Goal: Find specific page/section: Find specific page/section

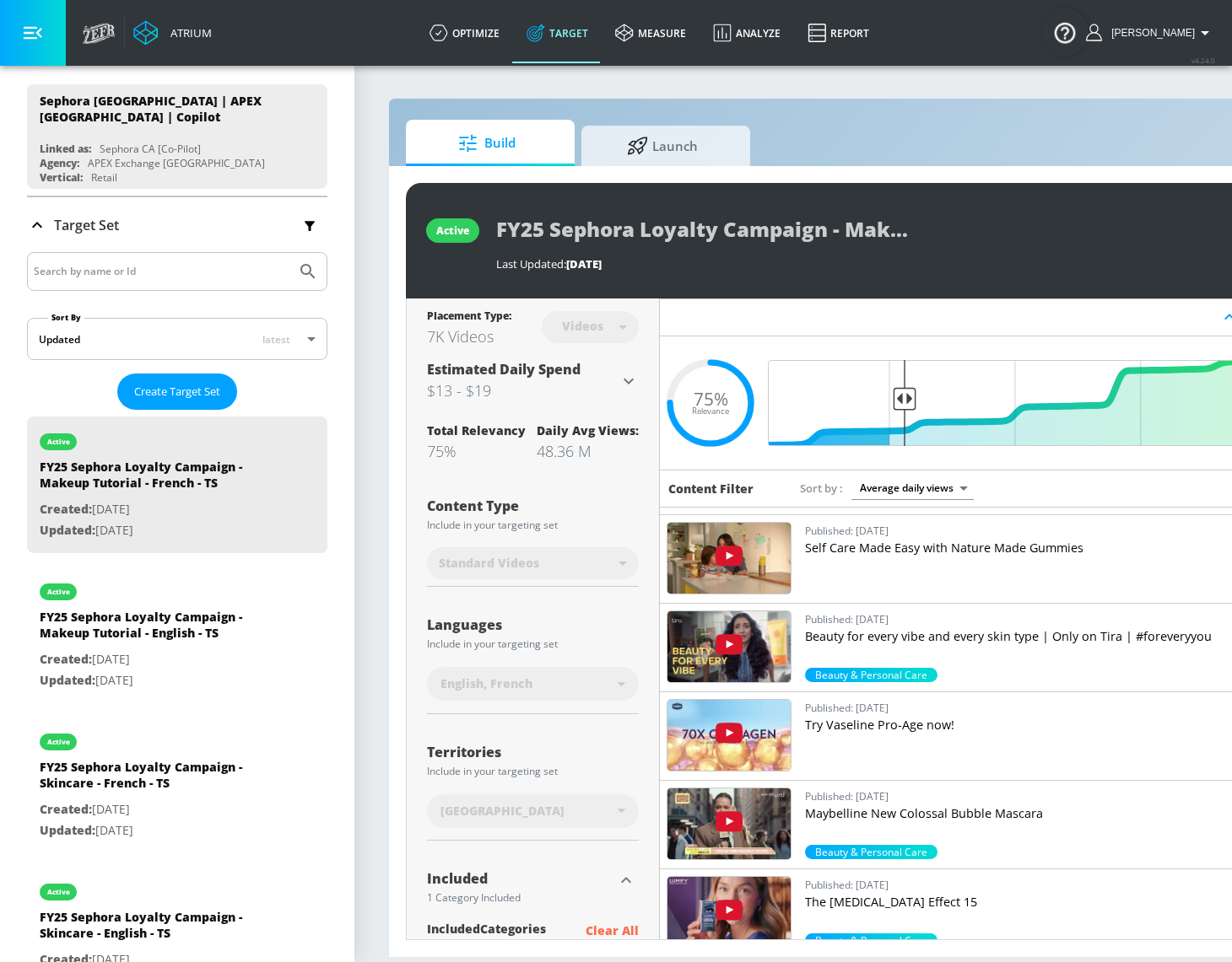
scroll to position [613, 0]
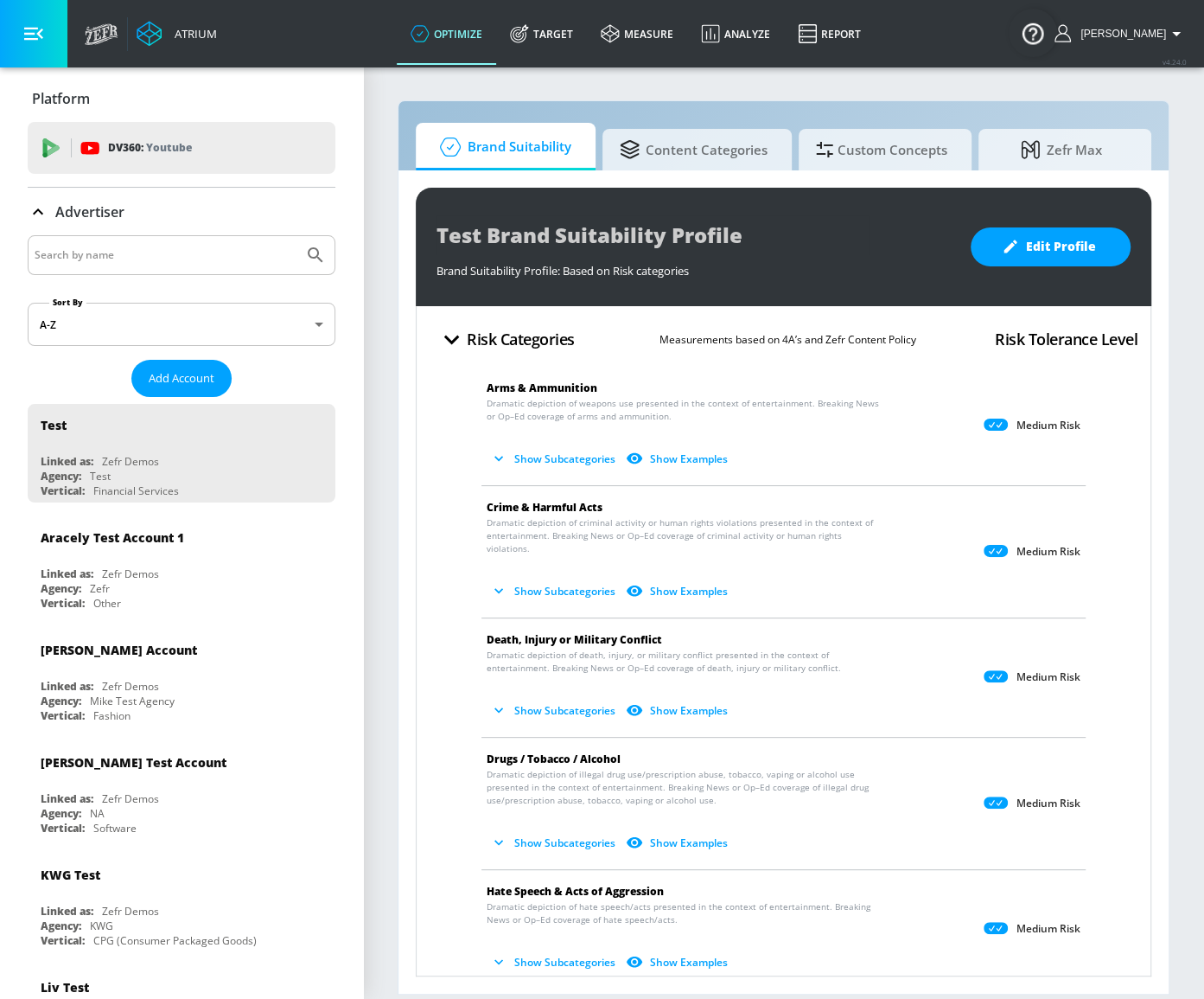
click at [220, 252] on input "Search by name" at bounding box center [165, 255] width 262 height 23
paste input "[PHONE_NUMBER]"
drag, startPoint x: 189, startPoint y: 258, endPoint x: -3, endPoint y: 234, distance: 193.5
click at [0, 234] on html "Atrium optimize Target measure Analyze Report optimize Target measure Analyze R…" at bounding box center [602, 500] width 1204 height 999
drag, startPoint x: 147, startPoint y: 260, endPoint x: -3, endPoint y: 237, distance: 151.8
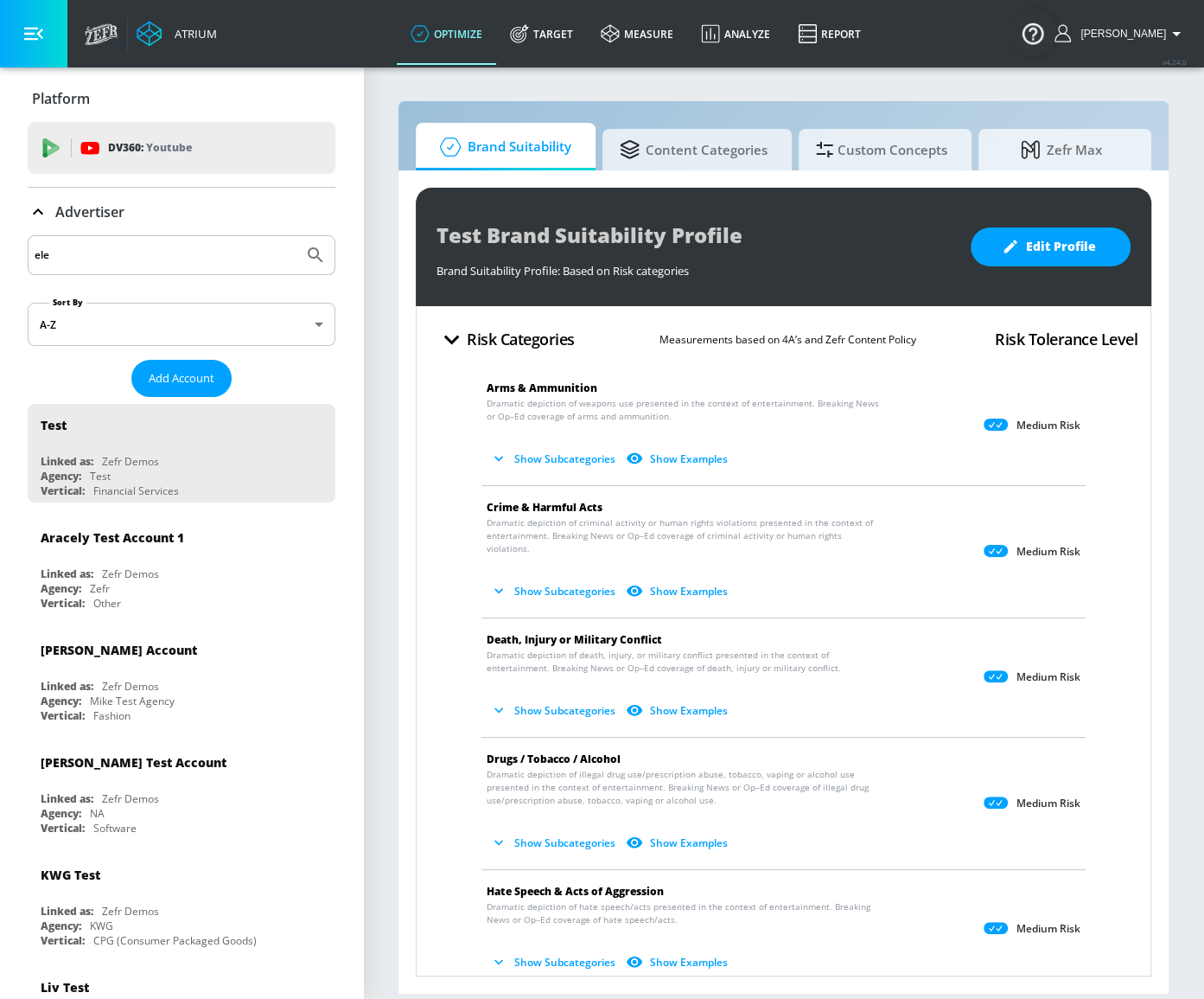
click at [0, 237] on html "Atrium optimize Target measure Analyze Report optimize Target measure Analyze R…" at bounding box center [602, 500] width 1204 height 999
type input "haai"
click at [296, 236] on button "Submit Search" at bounding box center [315, 255] width 38 height 38
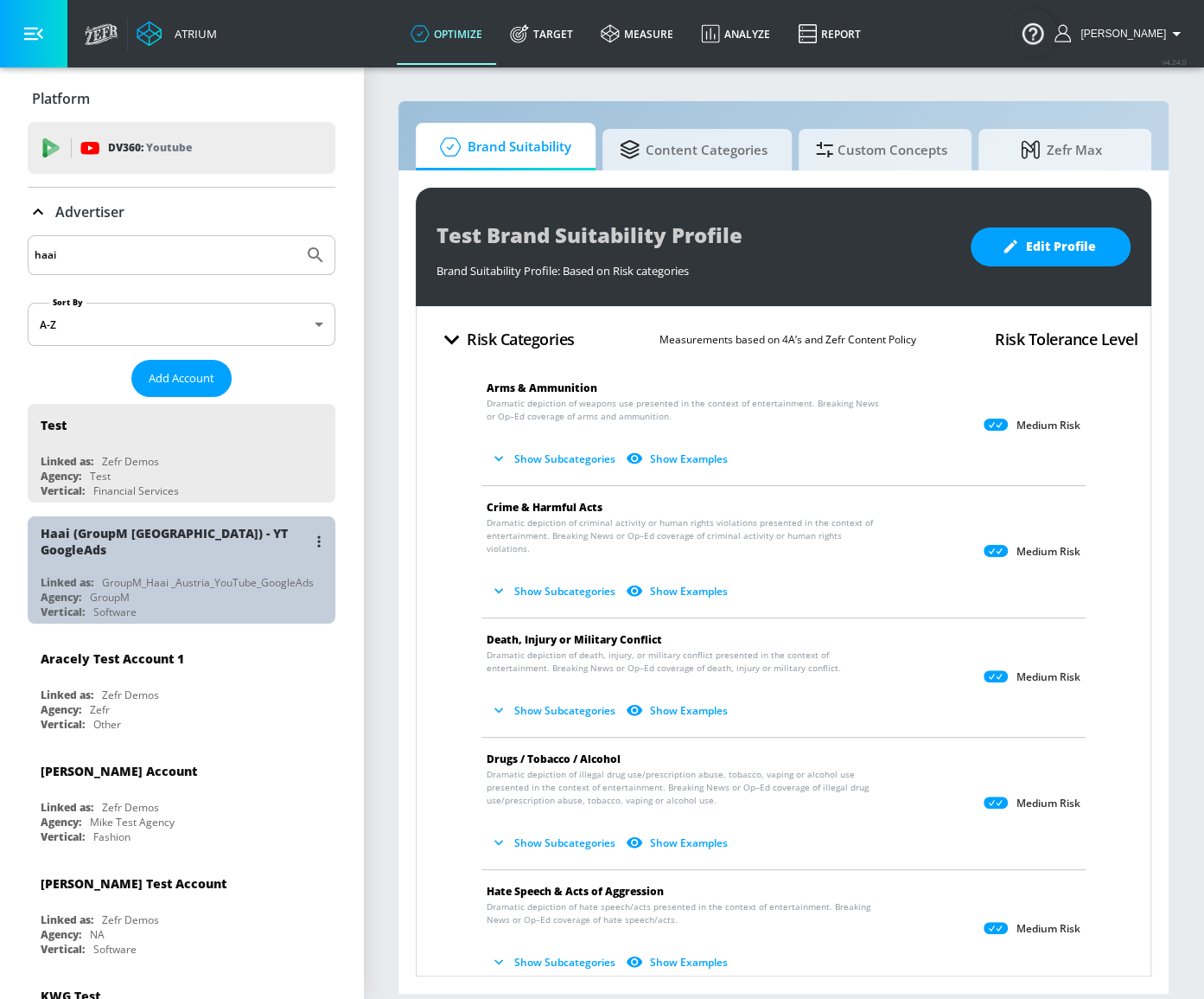
click at [215, 590] on div "Agency: GroupM" at bounding box center [185, 597] width 290 height 15
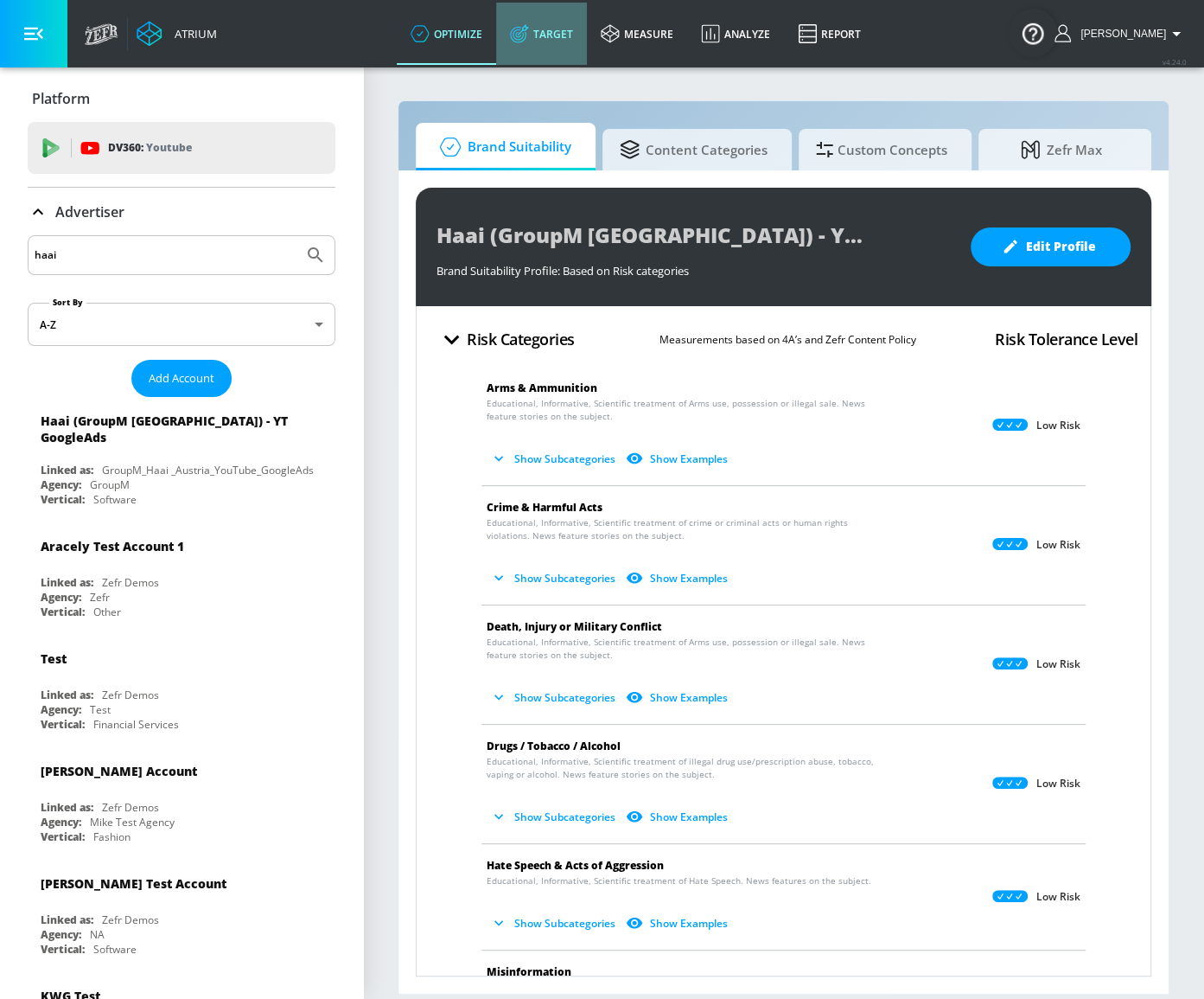
click at [573, 24] on link "Target" at bounding box center [542, 34] width 91 height 62
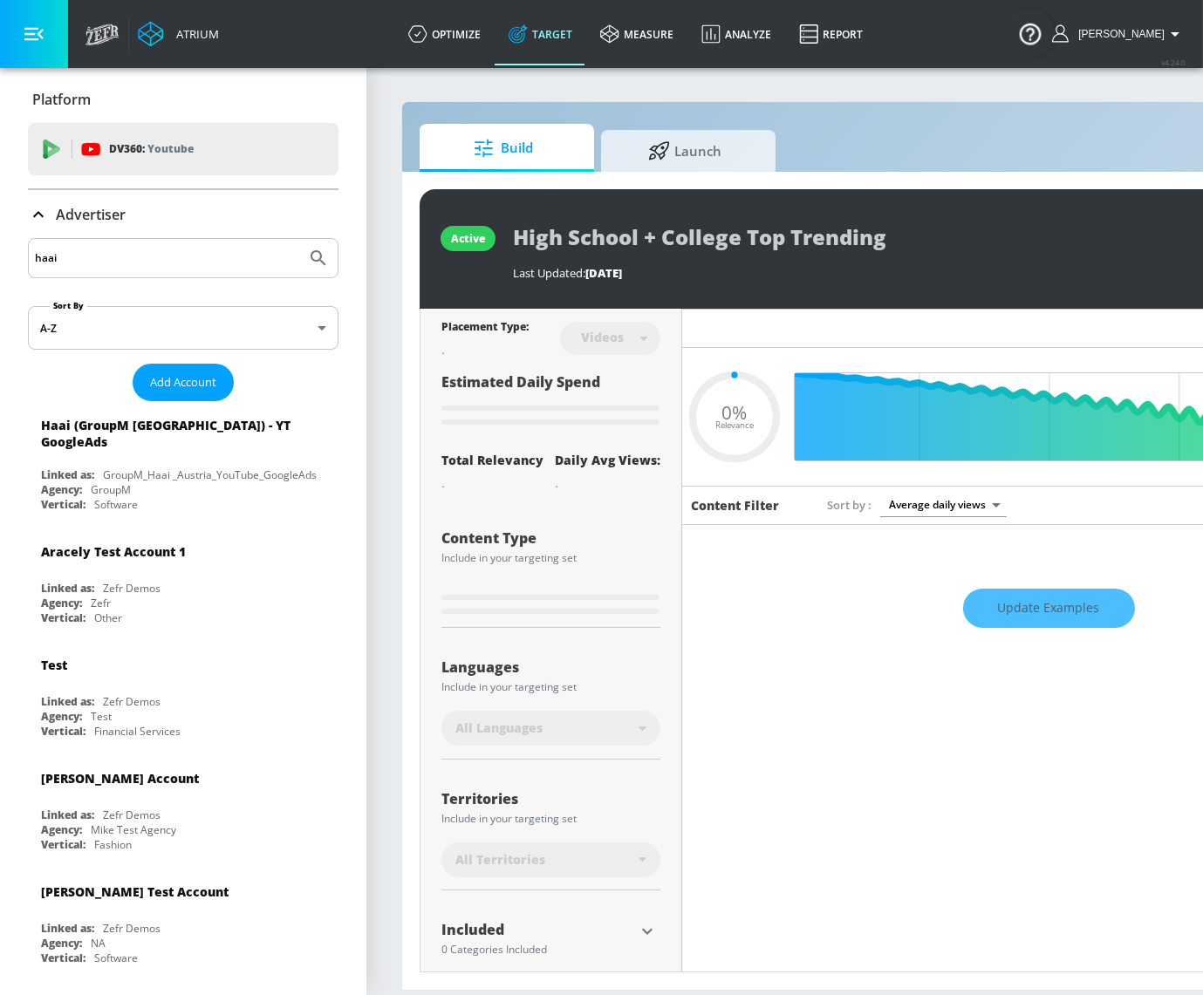
type input "0.05"
click at [689, 144] on span "Launch" at bounding box center [685, 148] width 133 height 42
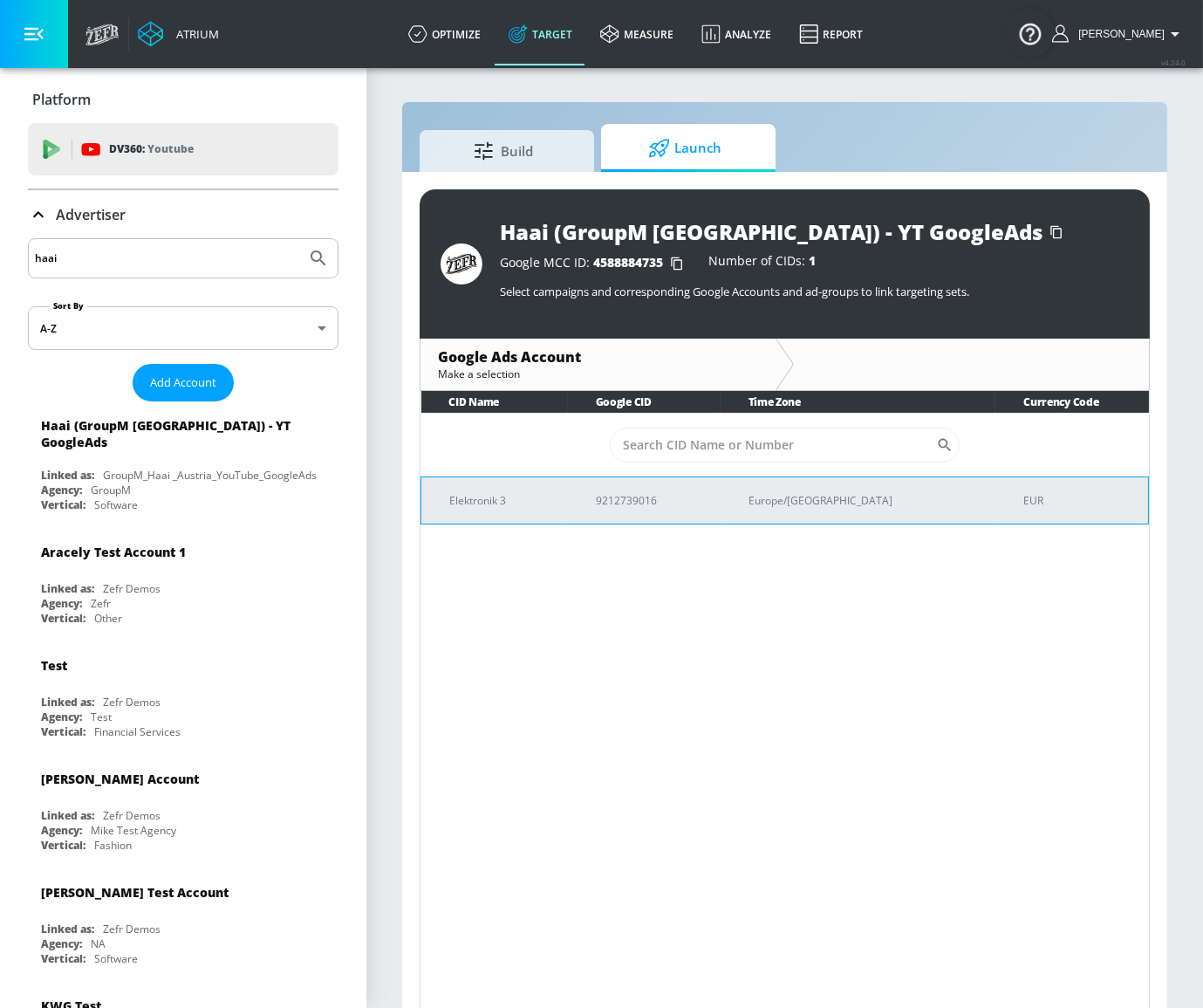
click at [568, 506] on td "Elektronik 3" at bounding box center [494, 499] width 147 height 47
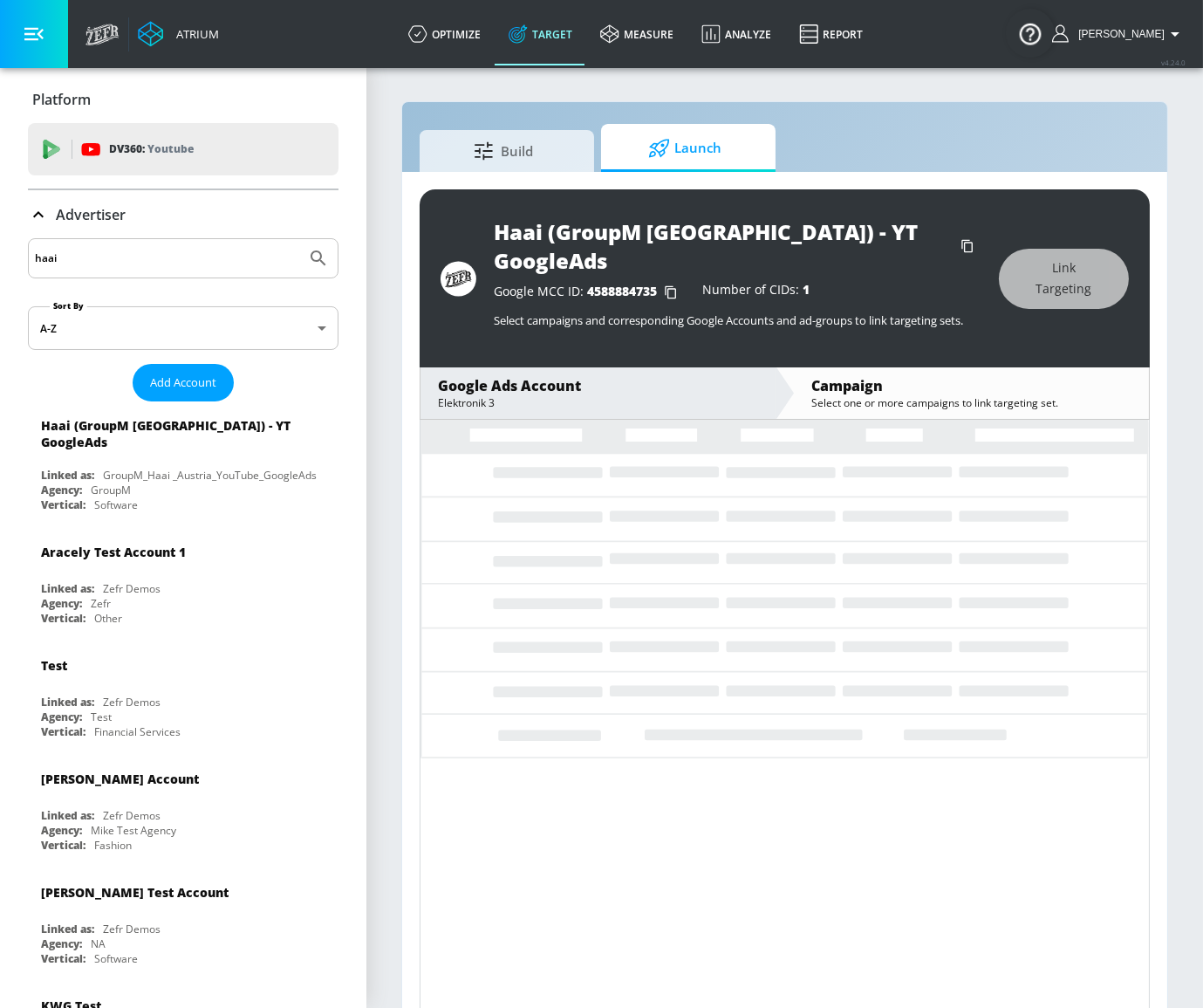
click at [702, 156] on span "Launch" at bounding box center [685, 148] width 133 height 42
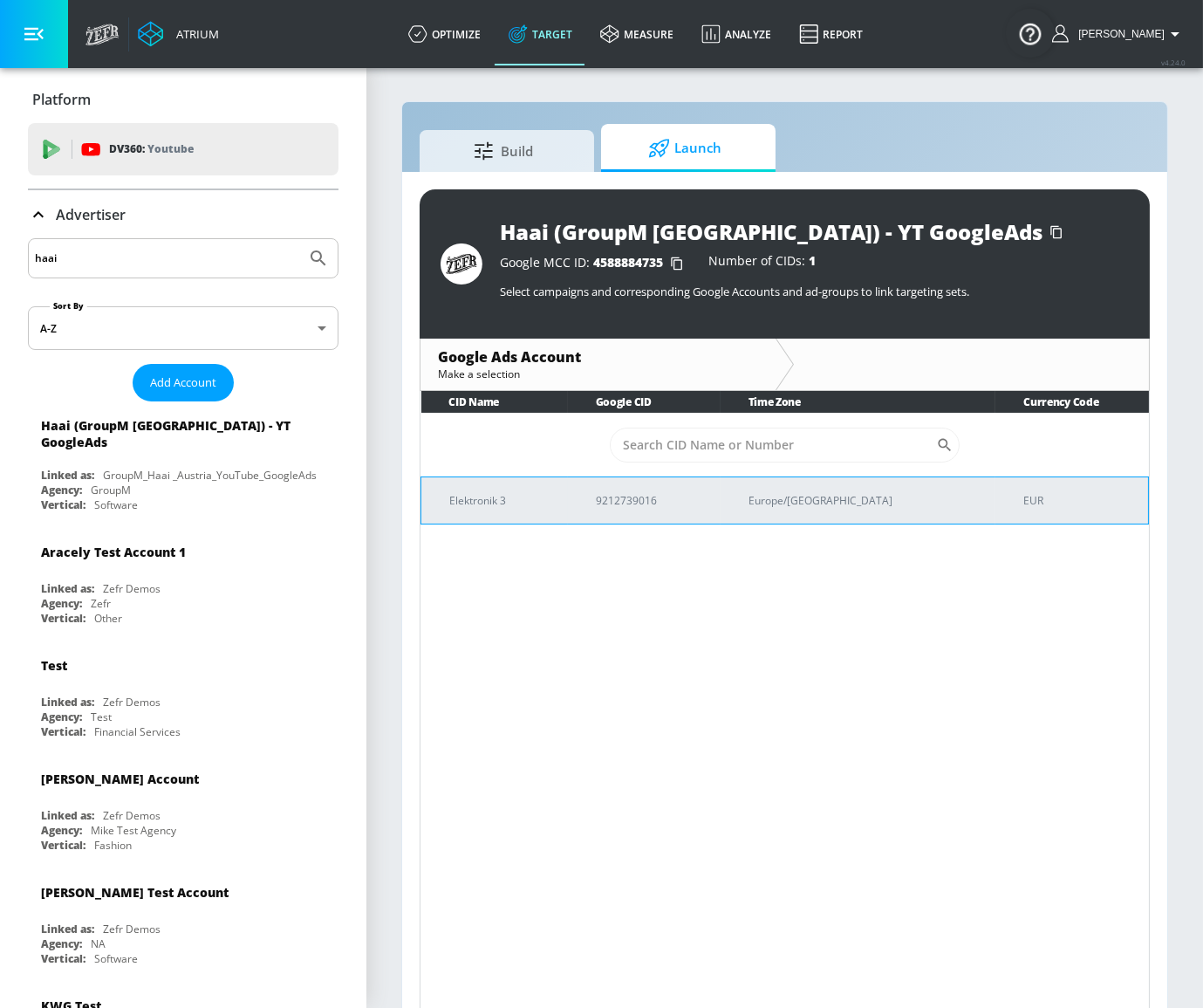
click at [566, 514] on td "Elektronik 3" at bounding box center [494, 499] width 147 height 47
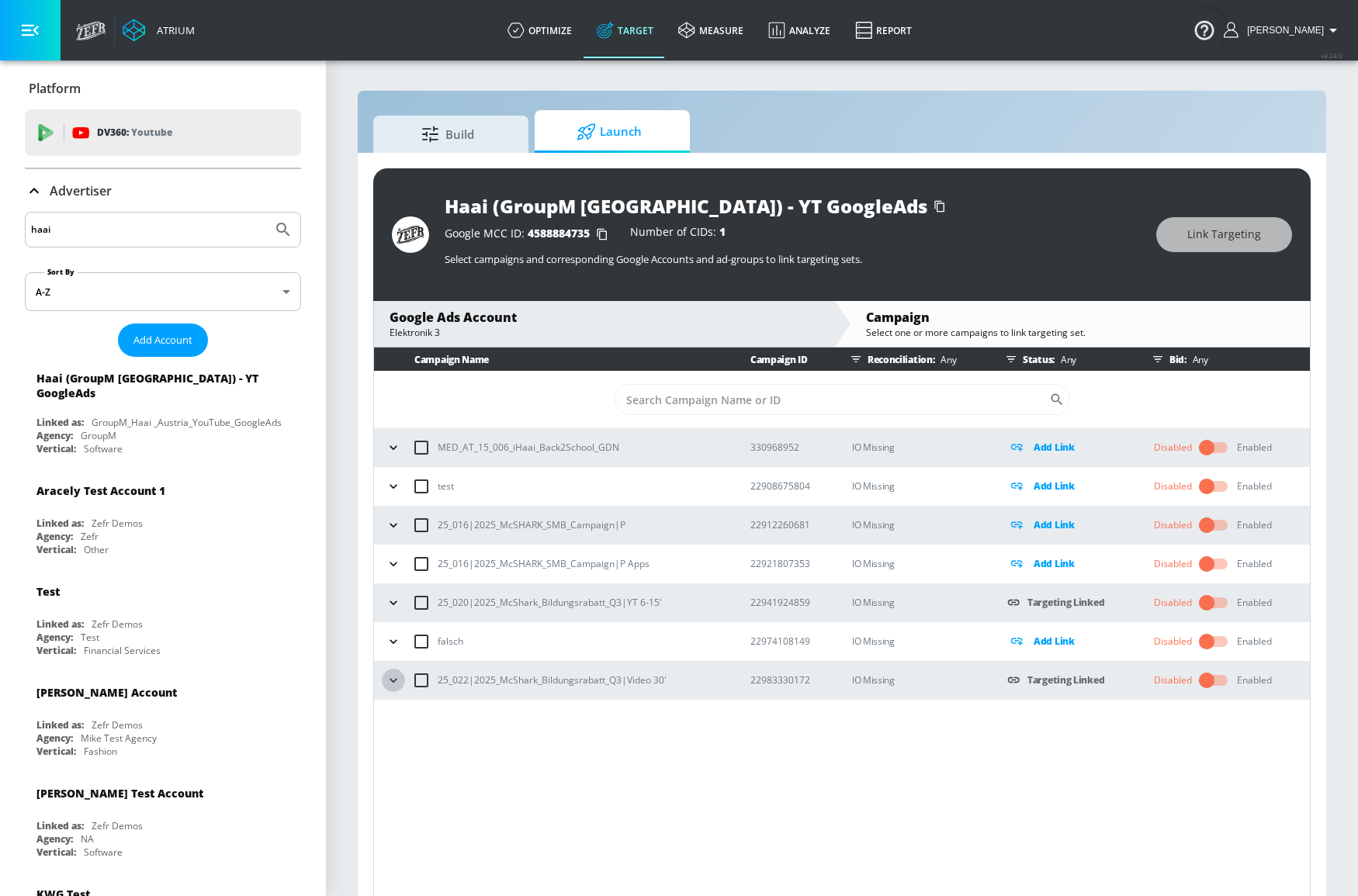
click at [391, 684] on icon "button" at bounding box center [393, 679] width 15 height 15
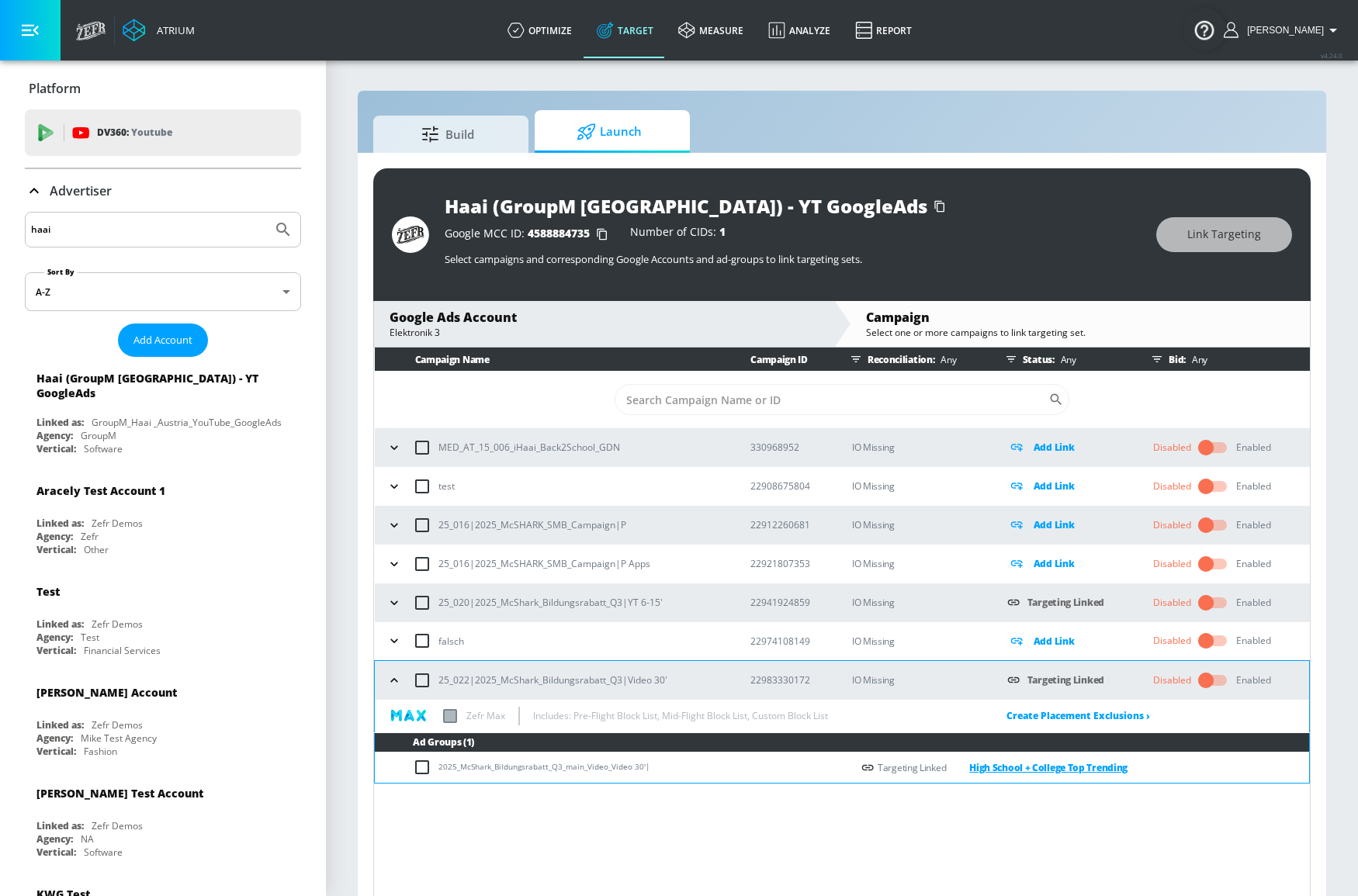
click at [1022, 763] on link "High School + College Top Trending" at bounding box center [1036, 767] width 181 height 18
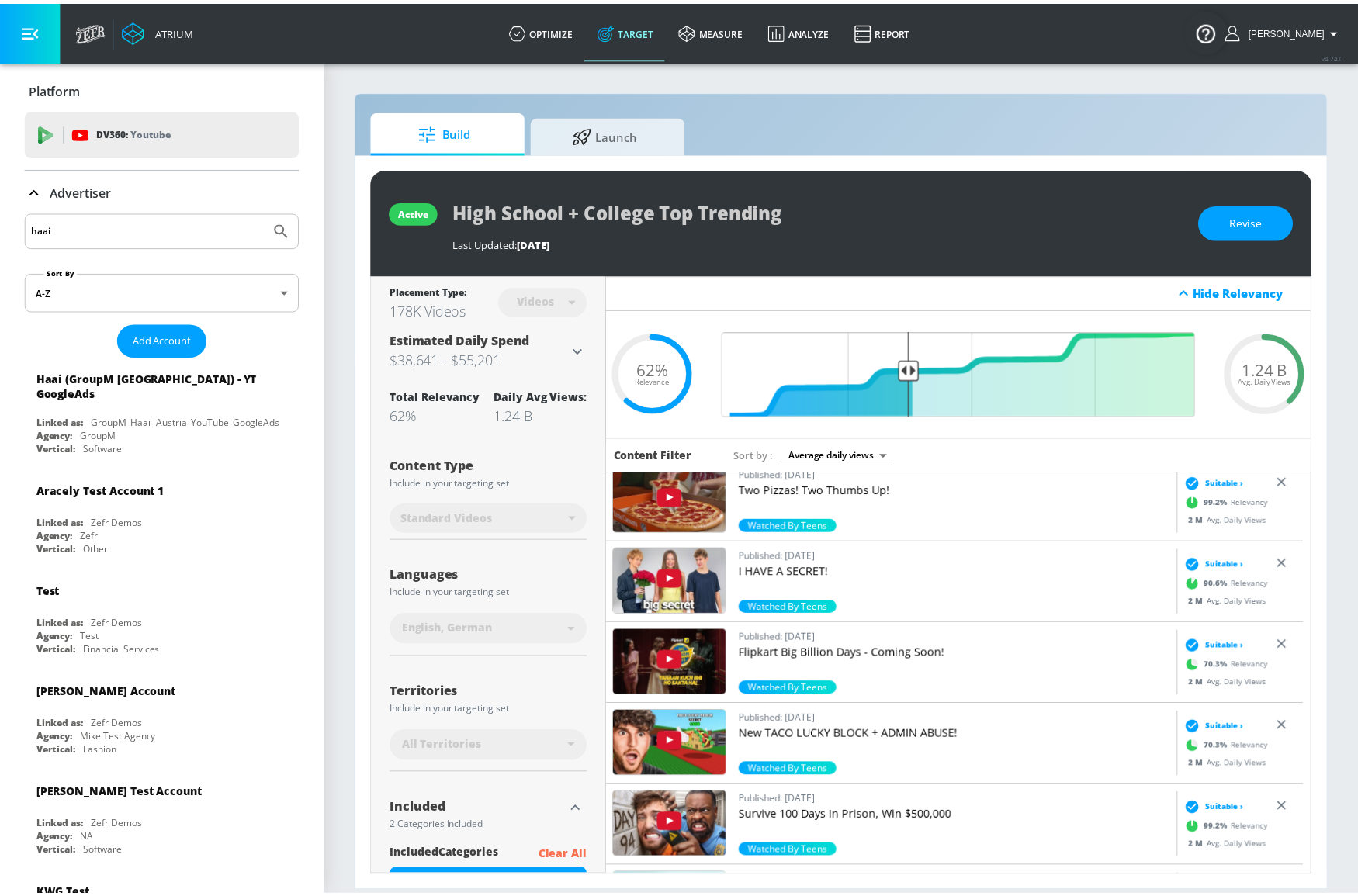
scroll to position [282, 0]
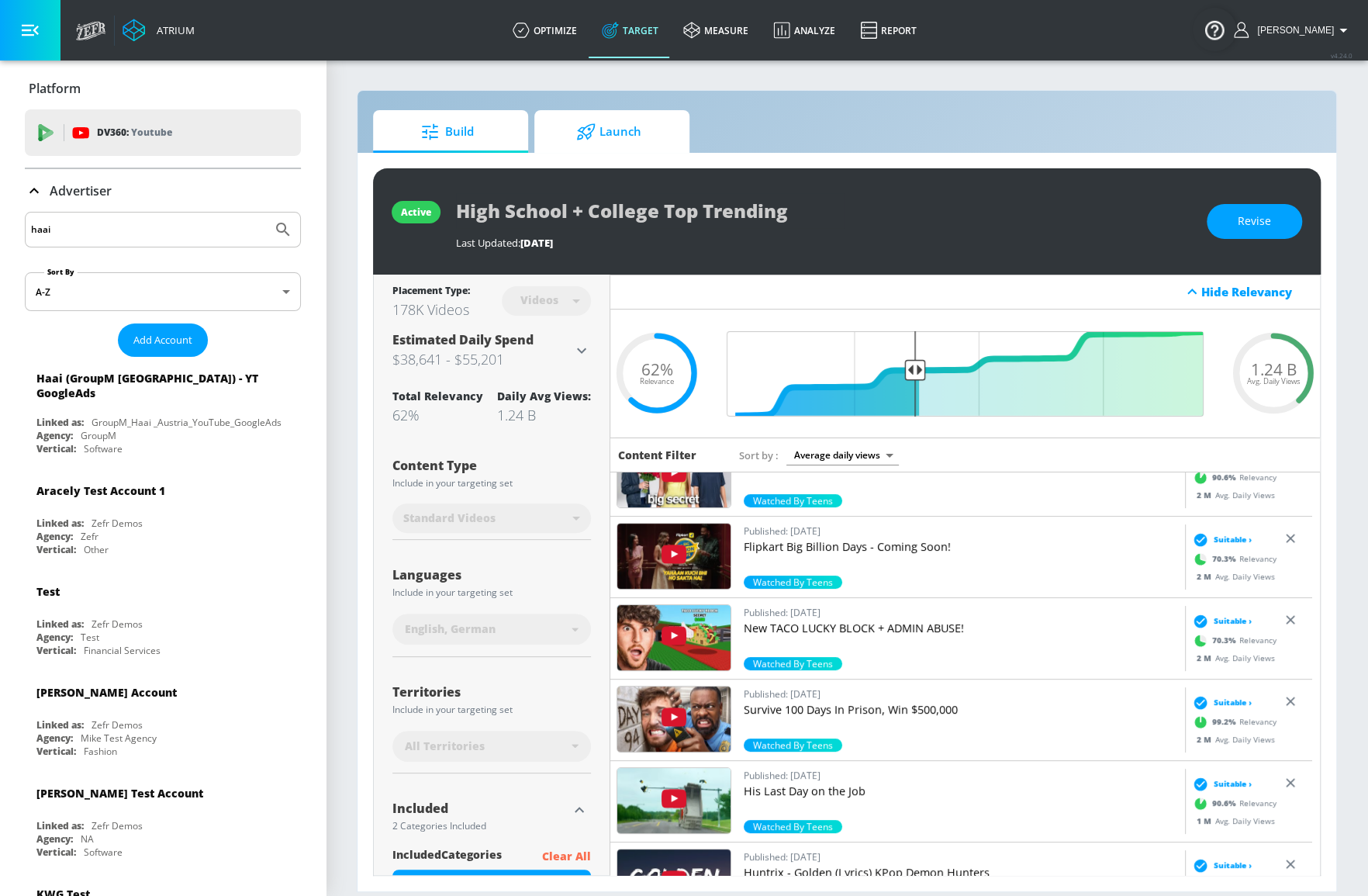
click at [612, 132] on span "Launch" at bounding box center [609, 132] width 118 height 37
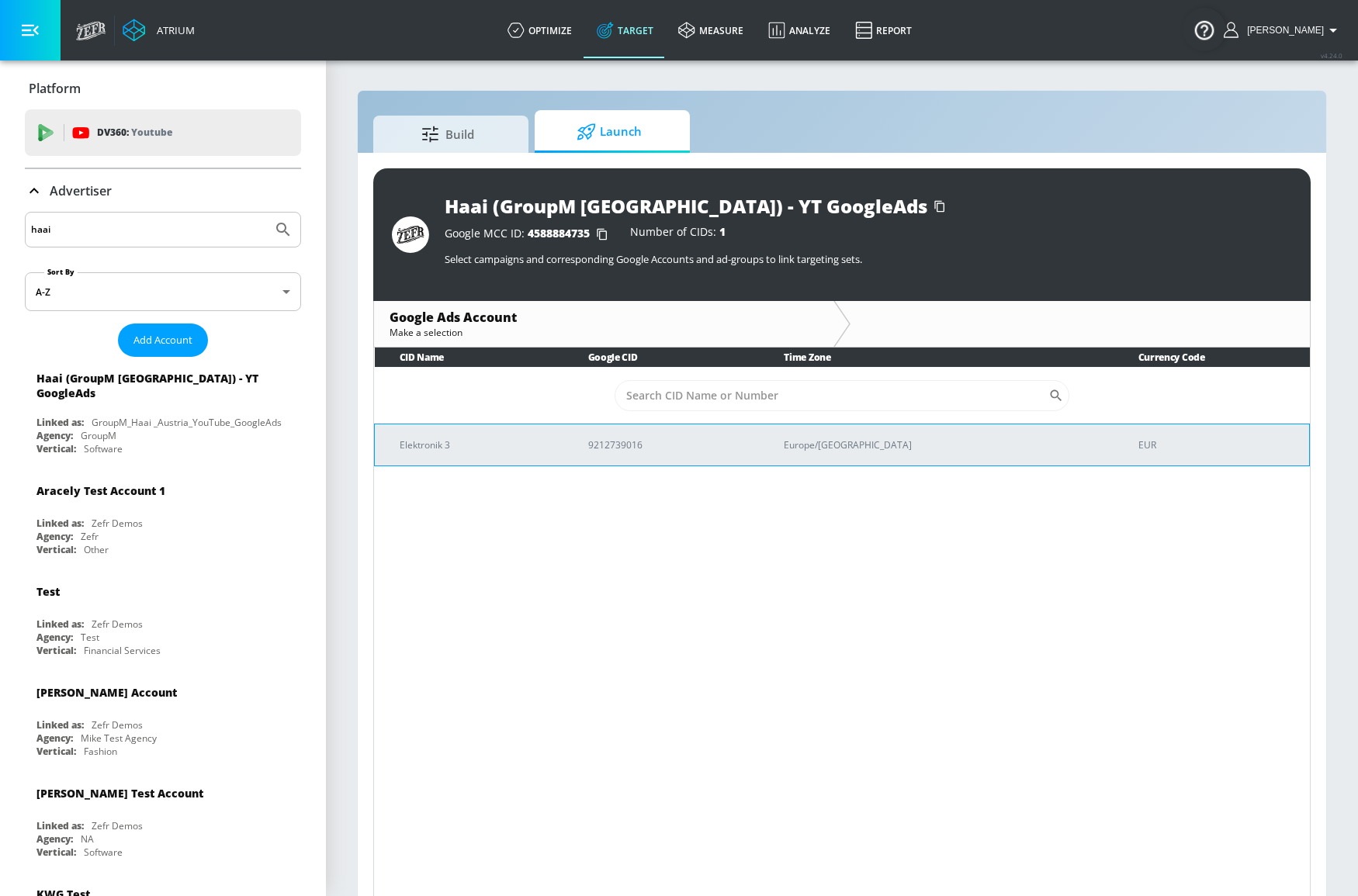
click at [550, 448] on p "Elektronik 3" at bounding box center [475, 444] width 151 height 16
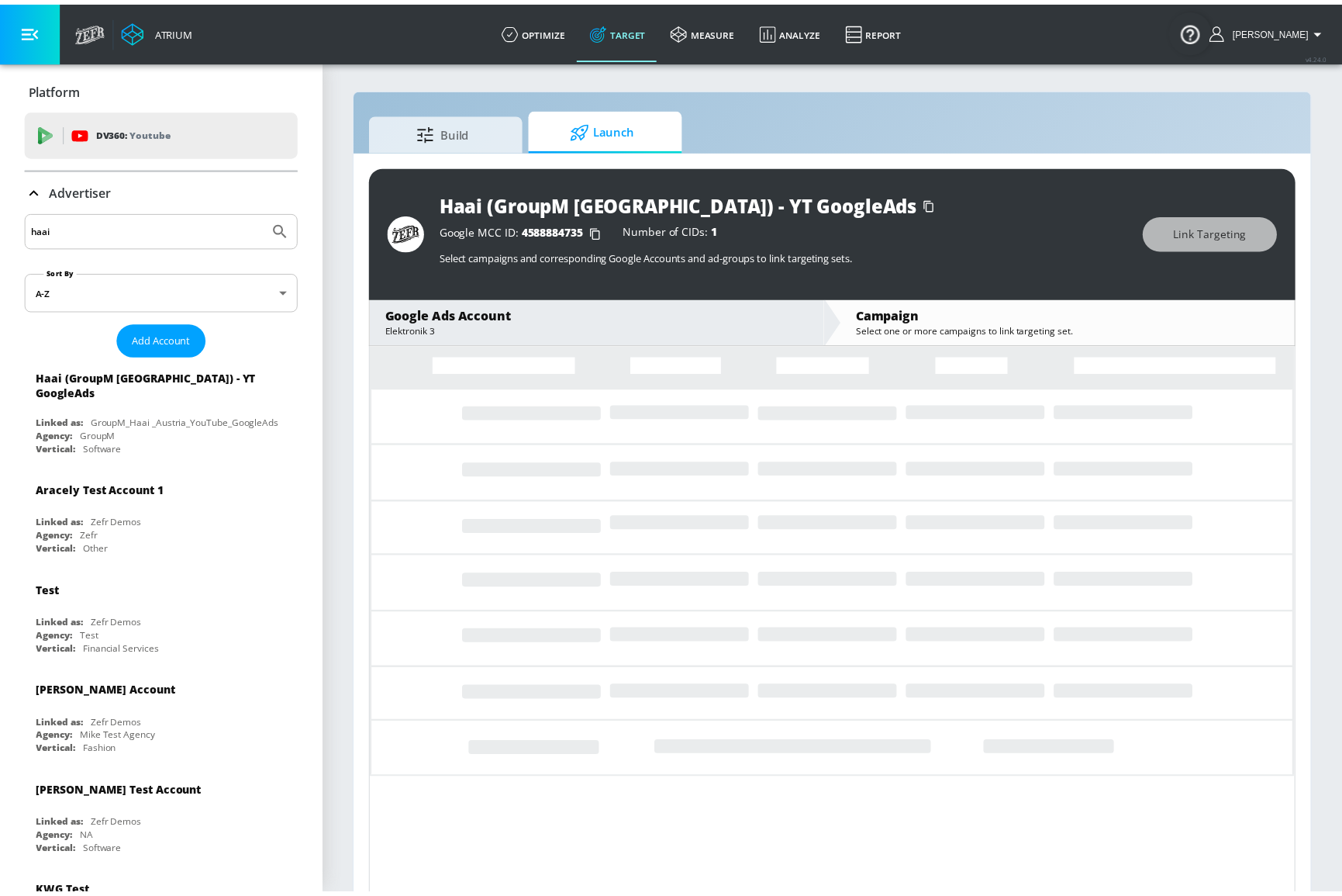
scroll to position [21, 0]
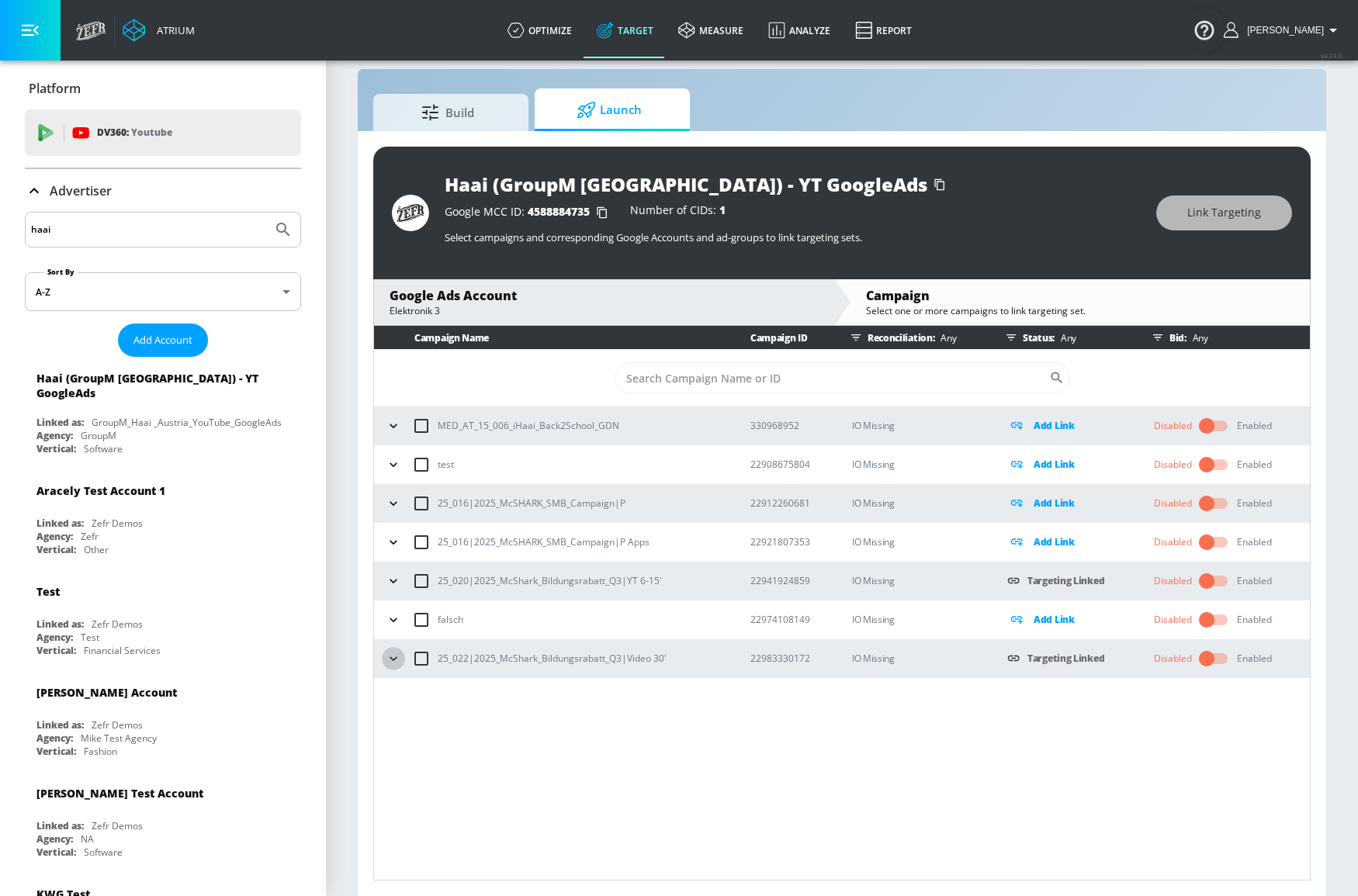
click at [389, 665] on icon "button" at bounding box center [393, 658] width 15 height 15
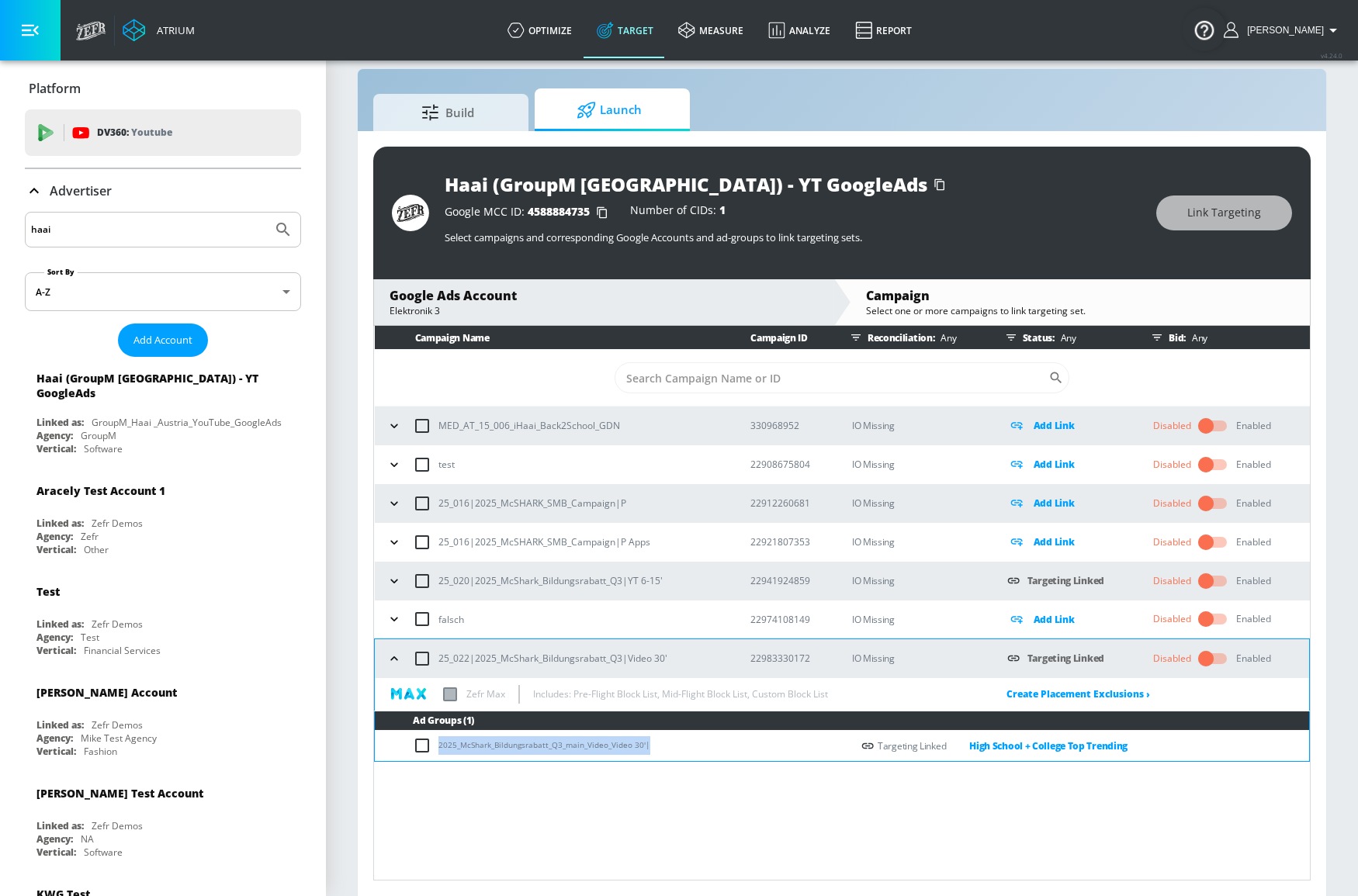
drag, startPoint x: 656, startPoint y: 744, endPoint x: 431, endPoint y: 744, distance: 225.0
click at [431, 744] on td "2025_McShark_Bildungsrabatt_Q3_main_Video_Video 30'|" at bounding box center [613, 746] width 477 height 30
copy td "2025_McShark_Bildungsrabatt_Q3_main_Video_Video 30'|"
click at [645, 744] on td "2025_McShark_Bildungsrabatt_Q3_main_Video_Video 30'|" at bounding box center [613, 746] width 477 height 30
drag, startPoint x: 639, startPoint y: 744, endPoint x: 605, endPoint y: 739, distance: 34.4
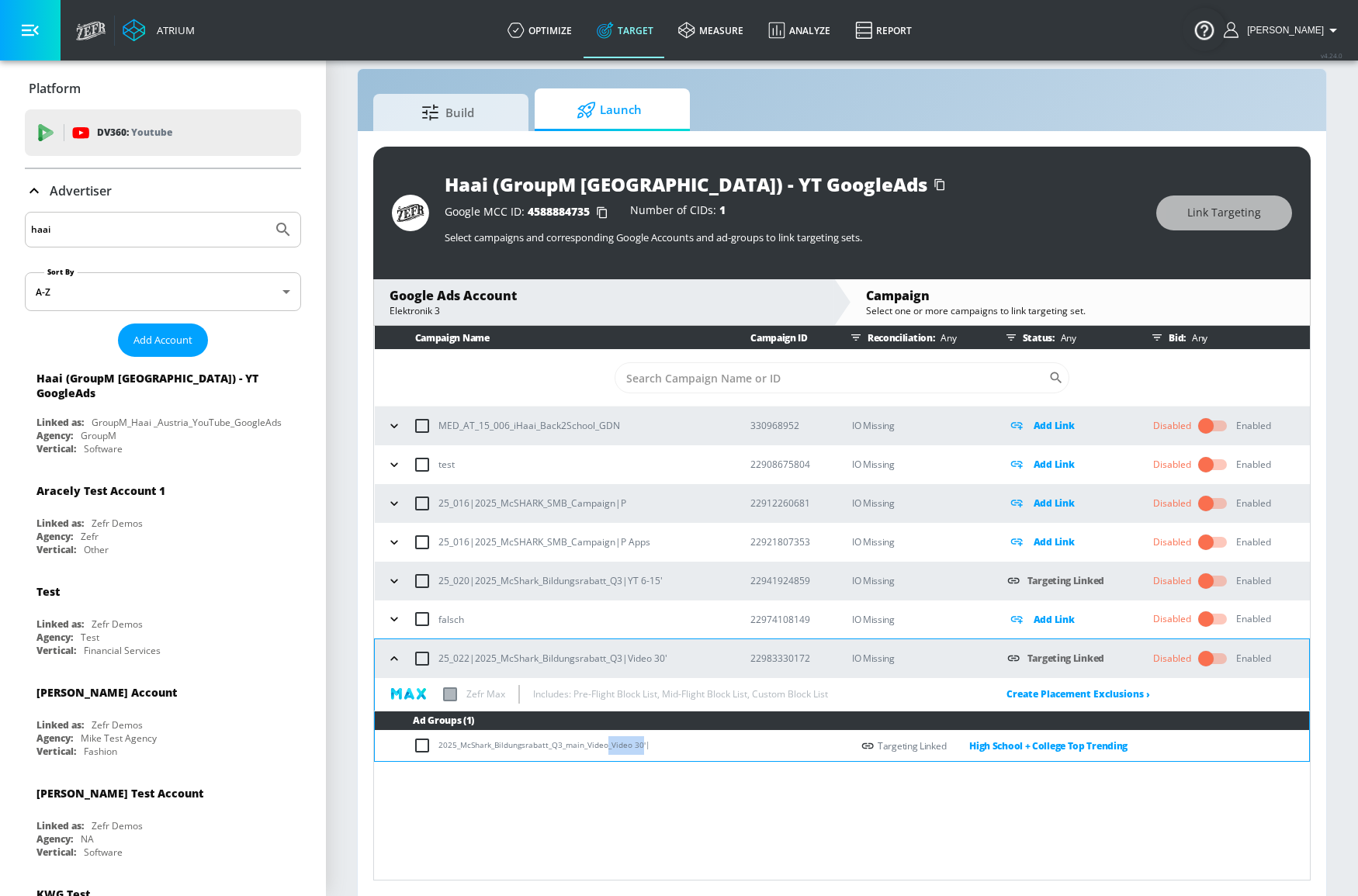
click at [605, 740] on td "2025_McShark_Bildungsrabatt_Q3_main_Video_Video 30'|" at bounding box center [613, 746] width 477 height 30
click at [673, 652] on div "25_022|2025_McShark_Bildungsrabatt_Q3|Video 30'" at bounding box center [554, 658] width 343 height 33
drag, startPoint x: 674, startPoint y: 660, endPoint x: 432, endPoint y: 649, distance: 242.2
click at [432, 649] on div "25_022|2025_McShark_Bildungsrabatt_Q3|Video 30'" at bounding box center [554, 658] width 343 height 33
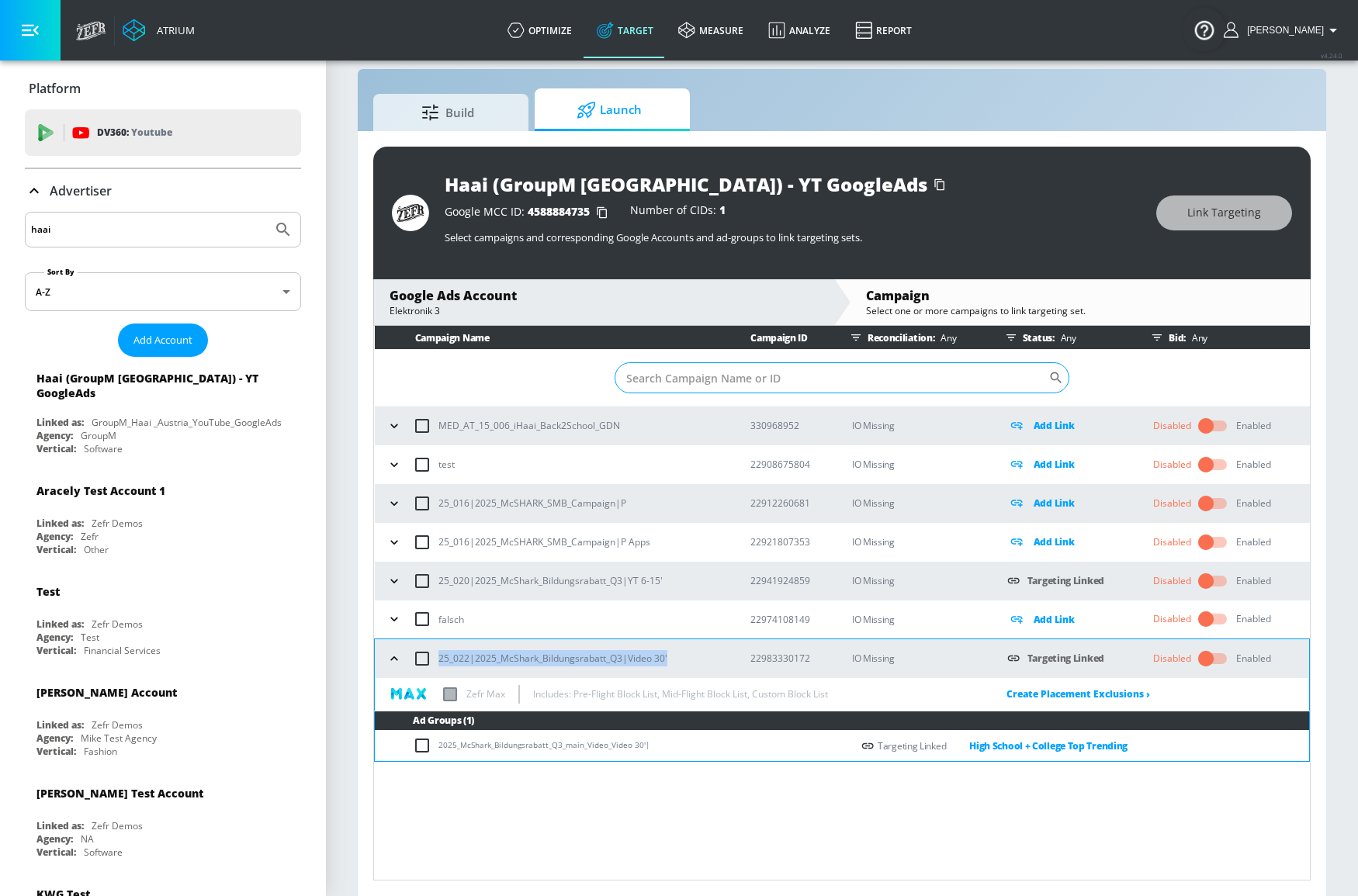
copy p "25_022|2025_McShark_Bildungsrabatt_Q3|Video 30'"
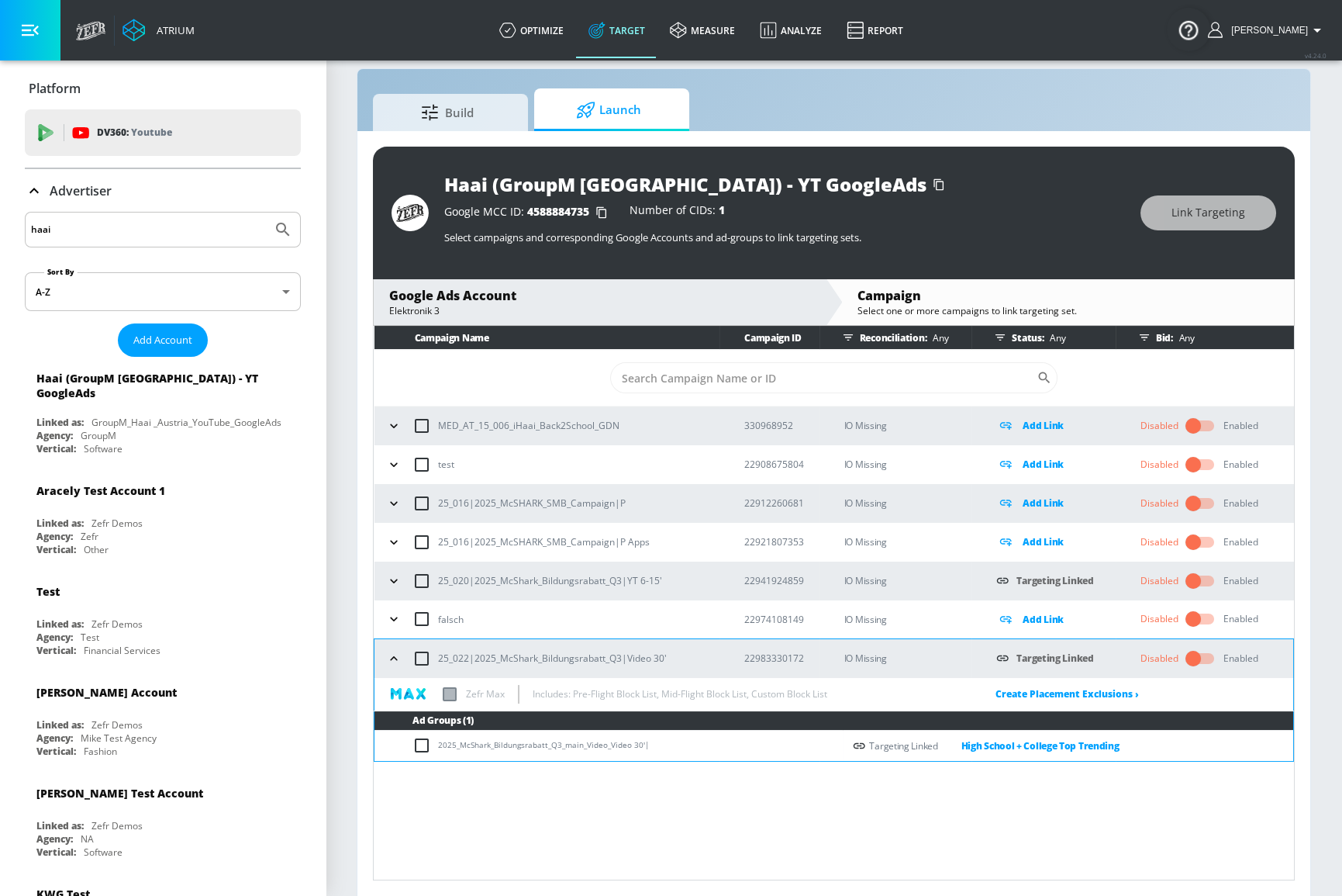
click at [690, 744] on td "2025_McShark_Bildungsrabatt_Q3_main_Video_Video 30'|" at bounding box center [608, 746] width 468 height 30
click at [659, 746] on td "2025_McShark_Bildungsrabatt_Q3_main_Video_Video 30'|" at bounding box center [608, 746] width 468 height 30
click at [632, 747] on td "2025_McShark_Bildungsrabatt_Q3_main_Video_Video 30'|" at bounding box center [608, 746] width 468 height 30
click at [638, 748] on td "2025_McShark_Bildungsrabatt_Q3_main_Video_Video 30'|" at bounding box center [608, 746] width 468 height 30
click at [638, 748] on td "2025_McShark_Bildungsrabatt_Q3_main_Video_Video 30'|" at bounding box center [608, 746] width 468 height 30
